Goal: Find specific page/section: Find specific page/section

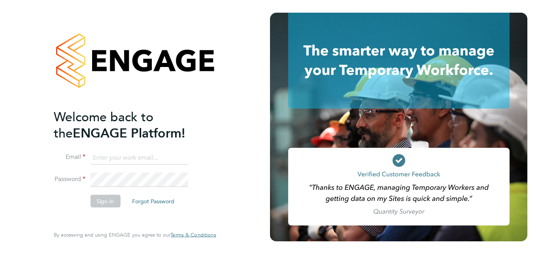
type input "nicola.wilson@linearrecruitment.co.uk"
click at [101, 204] on button "Sign In" at bounding box center [105, 201] width 30 height 13
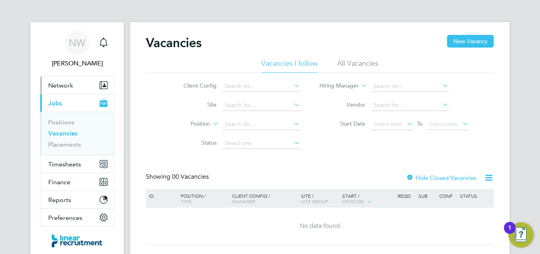
click at [61, 84] on span "Network" at bounding box center [60, 85] width 25 height 8
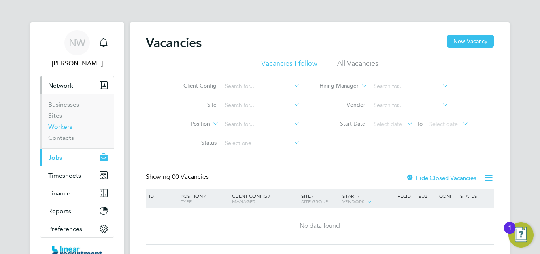
click at [66, 127] on link "Workers" at bounding box center [60, 127] width 24 height 8
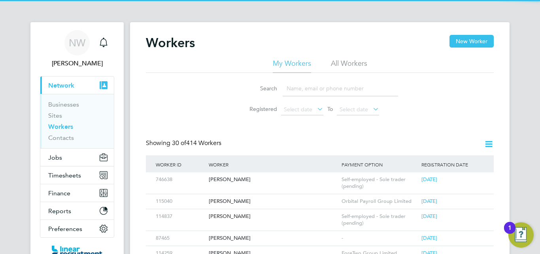
click at [296, 87] on input at bounding box center [340, 88] width 115 height 15
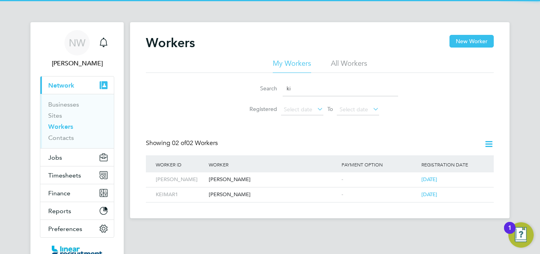
type input "k"
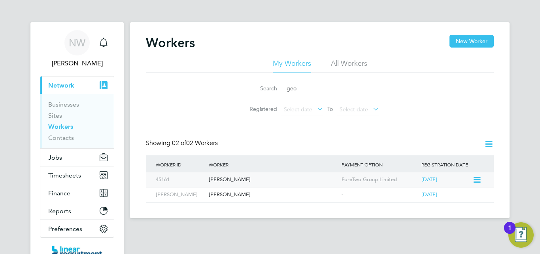
click at [236, 175] on div "George Horne" at bounding box center [273, 179] width 133 height 15
drag, startPoint x: 310, startPoint y: 88, endPoint x: 201, endPoint y: 76, distance: 109.5
click at [201, 76] on div "Search geo Registered Select date To Select date" at bounding box center [320, 96] width 348 height 46
type input "phil"
click at [228, 177] on div "[PERSON_NAME]" at bounding box center [273, 179] width 133 height 15
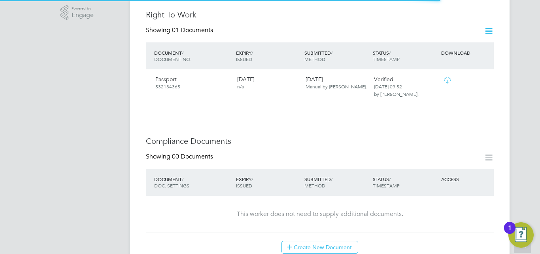
scroll to position [277, 0]
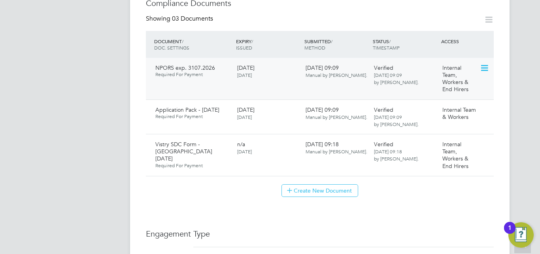
scroll to position [435, 0]
